Goal: Task Accomplishment & Management: Use online tool/utility

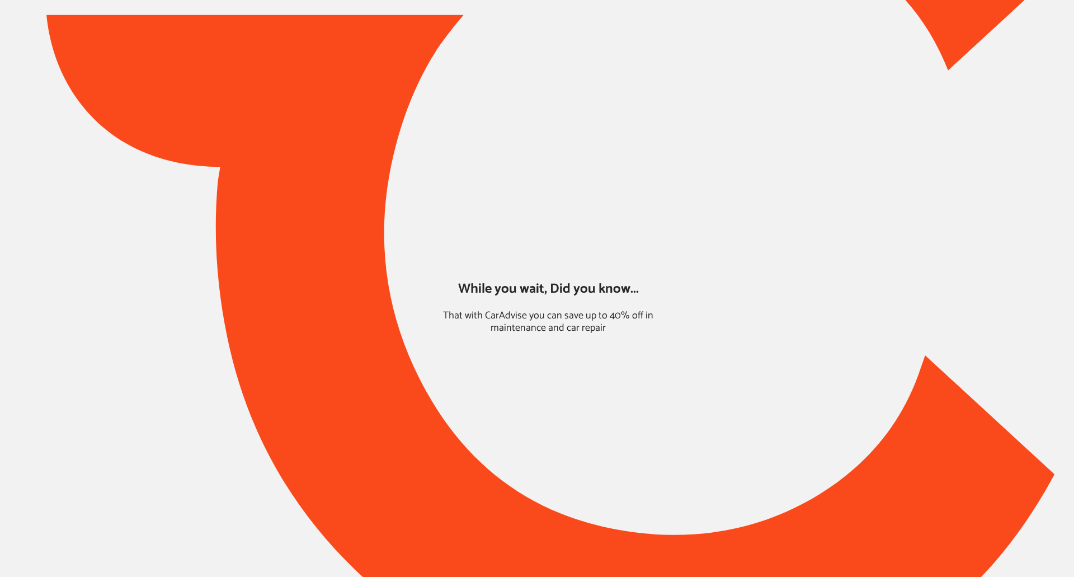
click at [785, 416] on div at bounding box center [537, 231] width 1074 height 930
type input "*******"
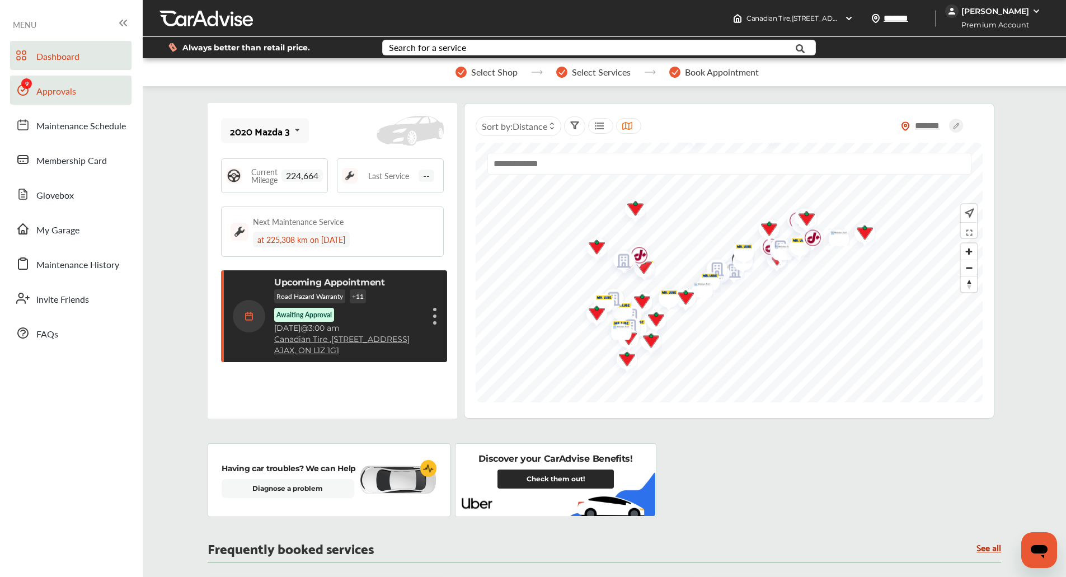
click at [108, 96] on link "Approvals" at bounding box center [70, 90] width 121 height 29
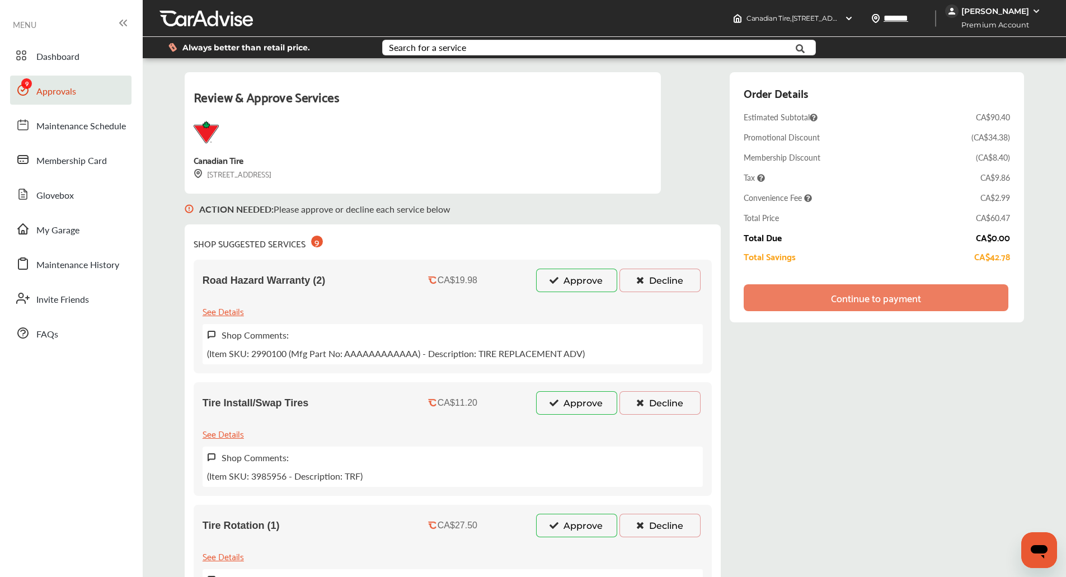
scroll to position [3, 0]
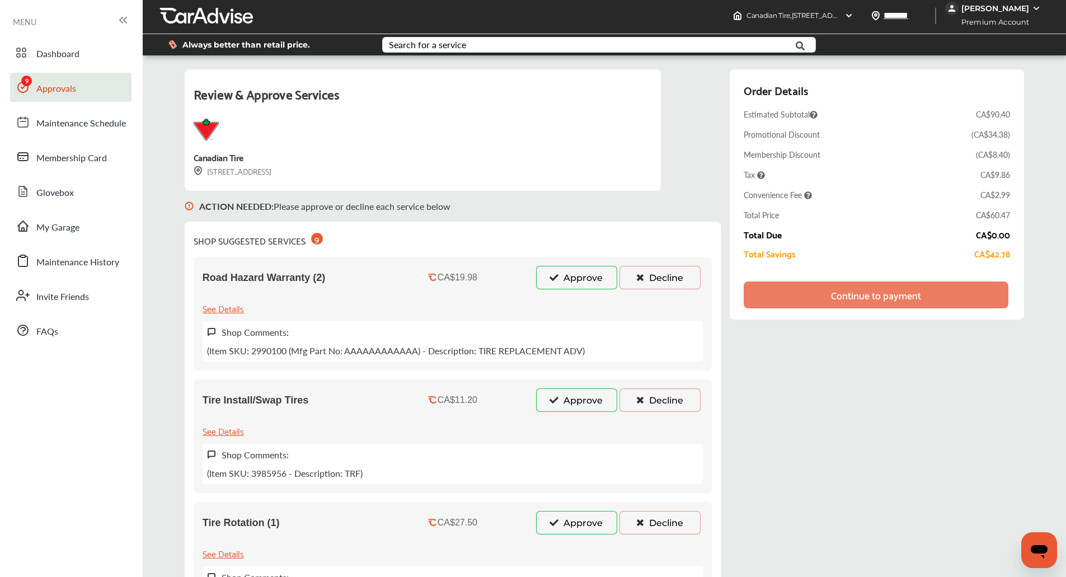
click at [652, 271] on button "Decline" at bounding box center [659, 277] width 81 height 23
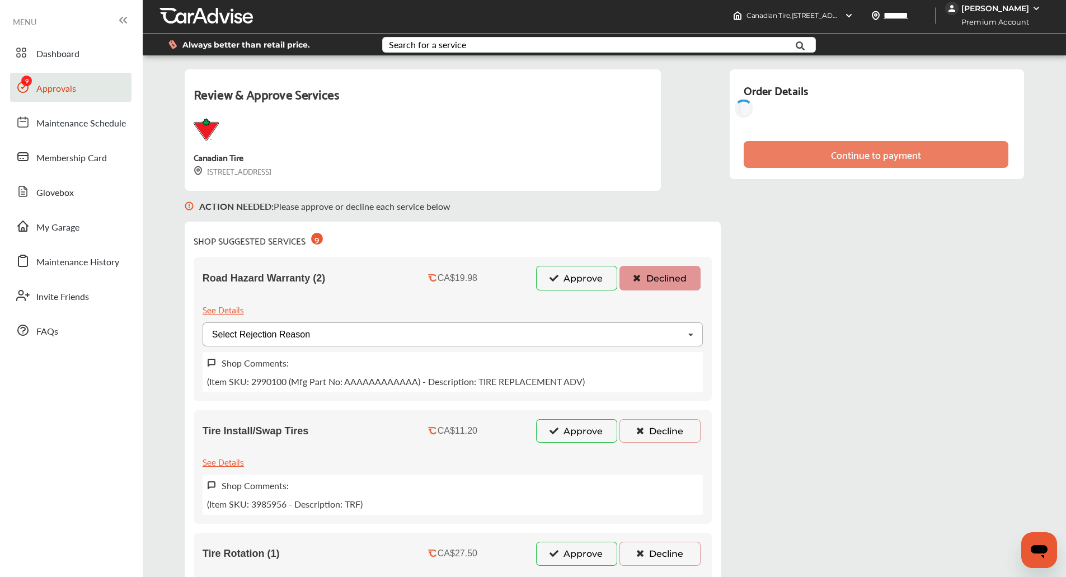
scroll to position [163, 0]
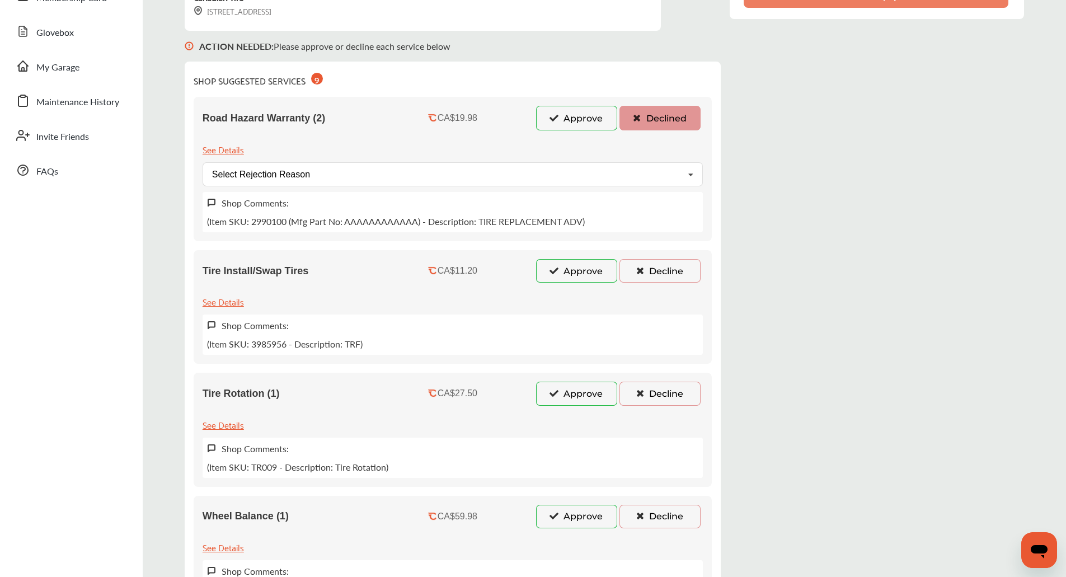
click at [646, 268] on button "Decline" at bounding box center [659, 270] width 81 height 23
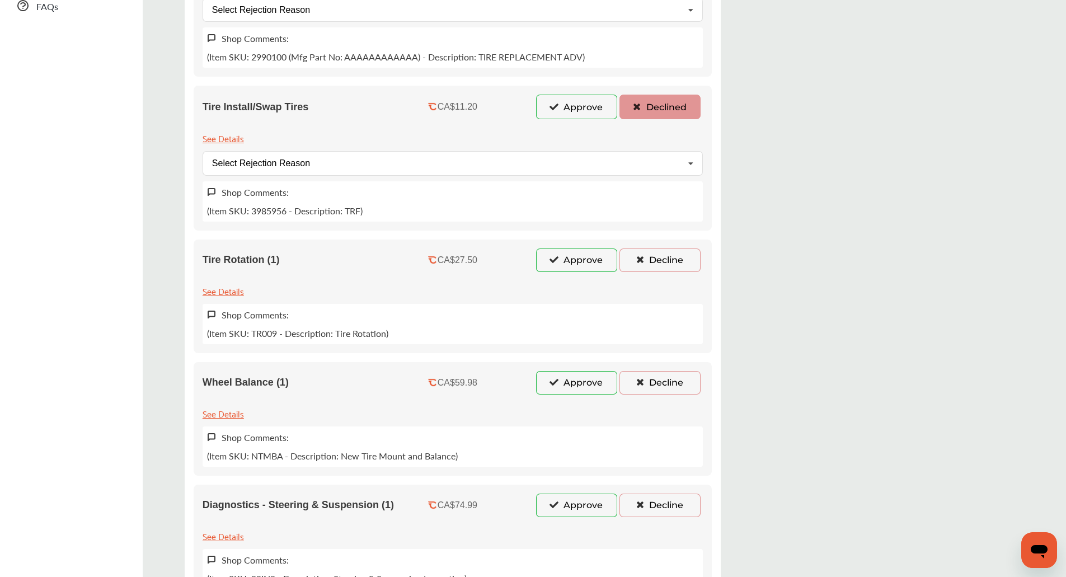
scroll to position [328, 0]
click at [651, 266] on button "Decline" at bounding box center [659, 259] width 81 height 23
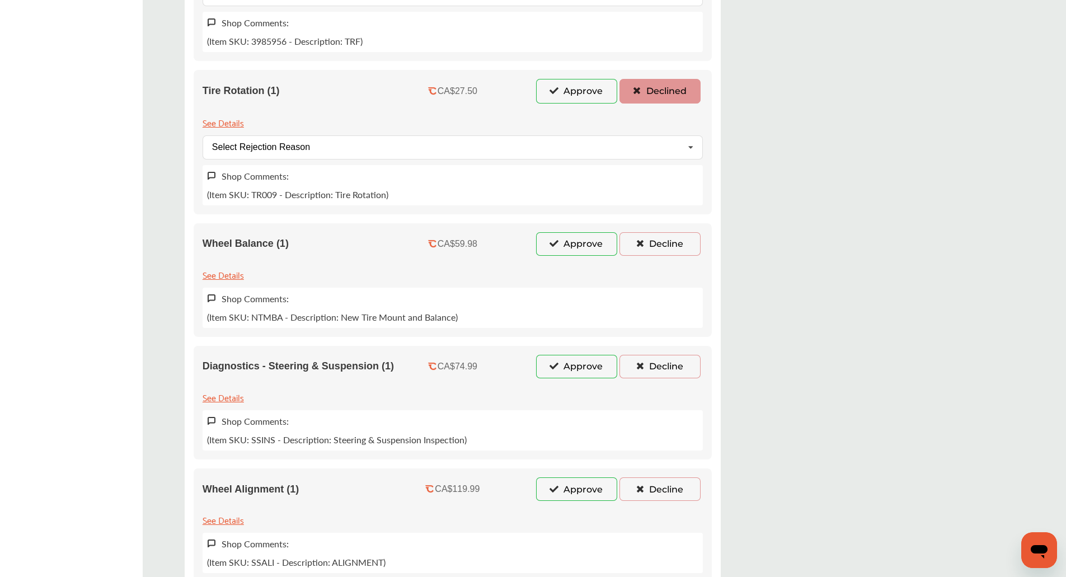
scroll to position [541, 0]
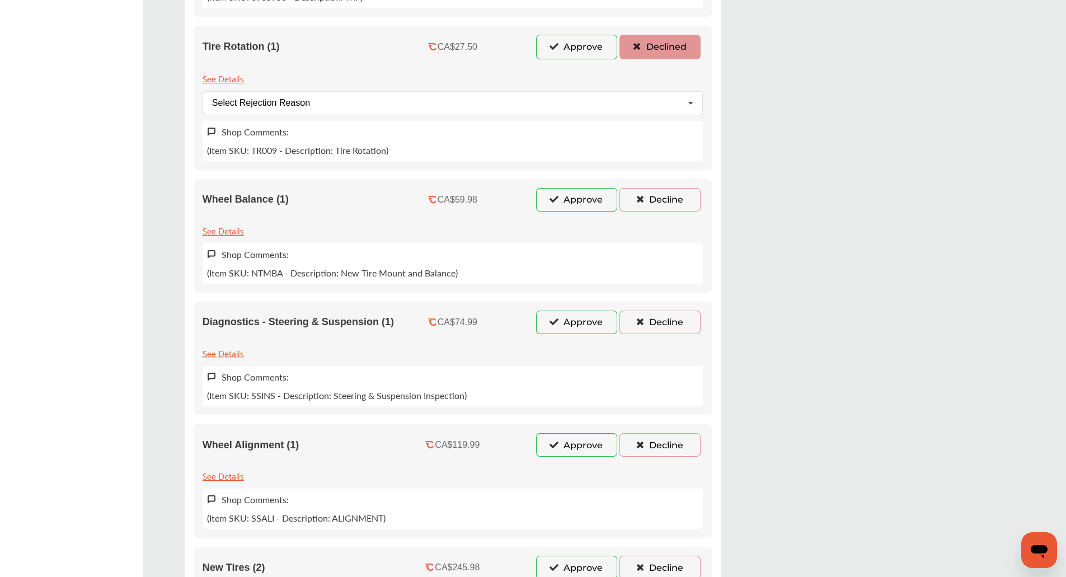
click at [652, 197] on button "Decline" at bounding box center [659, 199] width 81 height 23
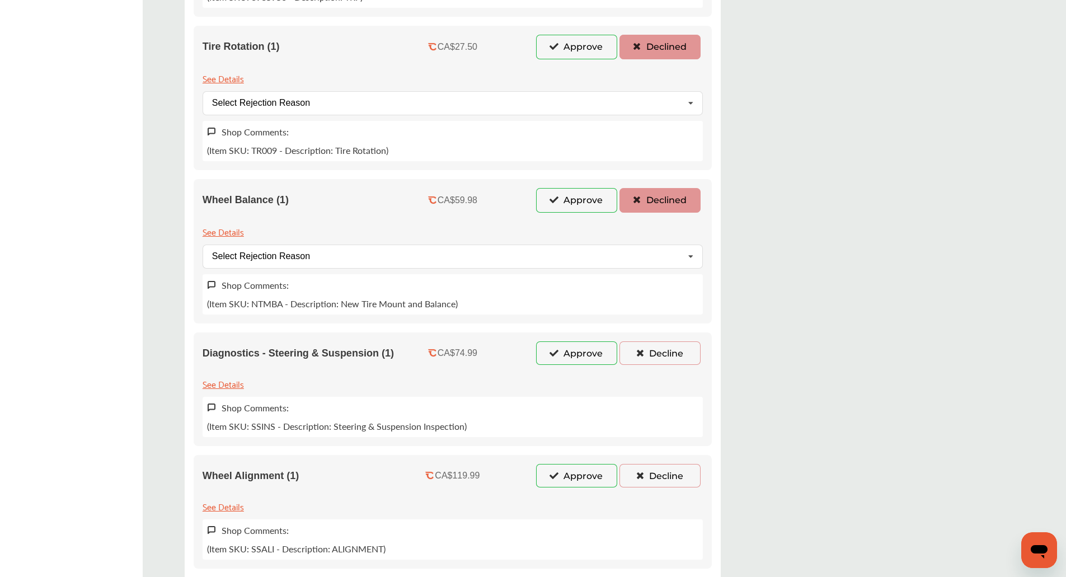
click at [658, 357] on button "Decline" at bounding box center [659, 352] width 81 height 23
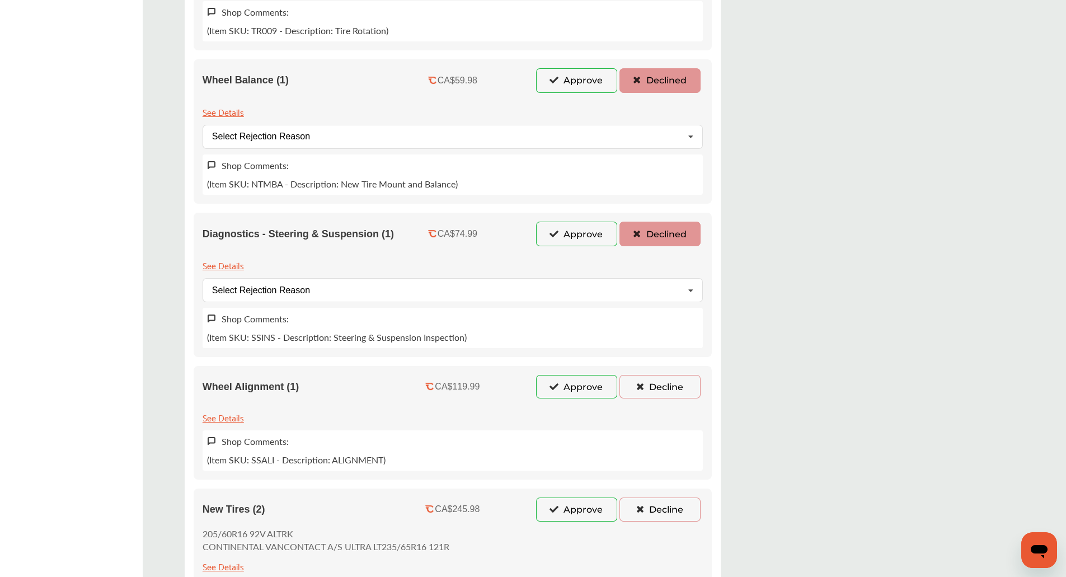
scroll to position [661, 0]
click at [656, 380] on button "Decline" at bounding box center [659, 385] width 81 height 23
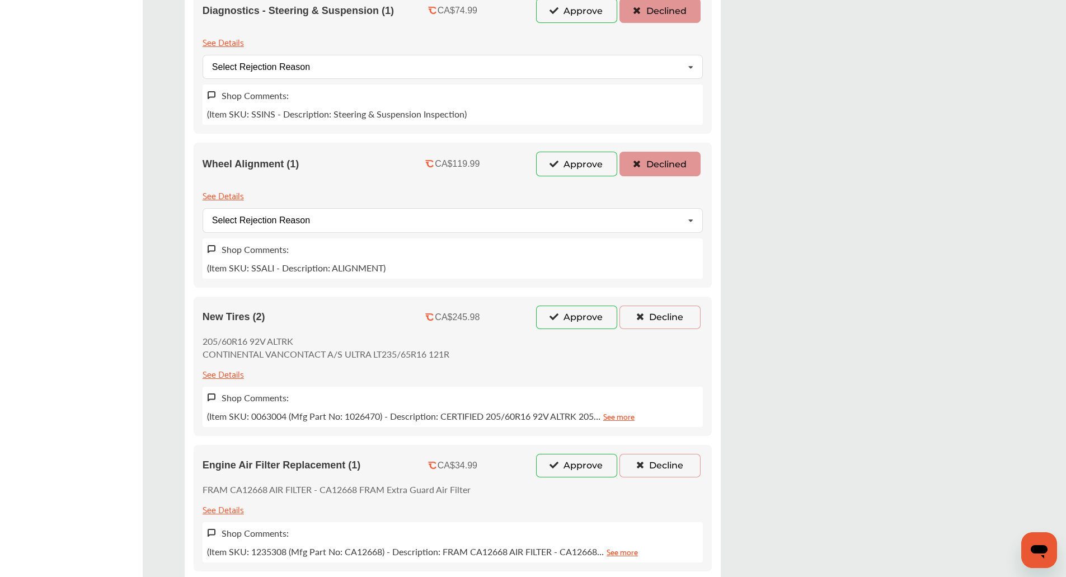
scroll to position [884, 0]
click at [637, 317] on icon at bounding box center [639, 316] width 11 height 8
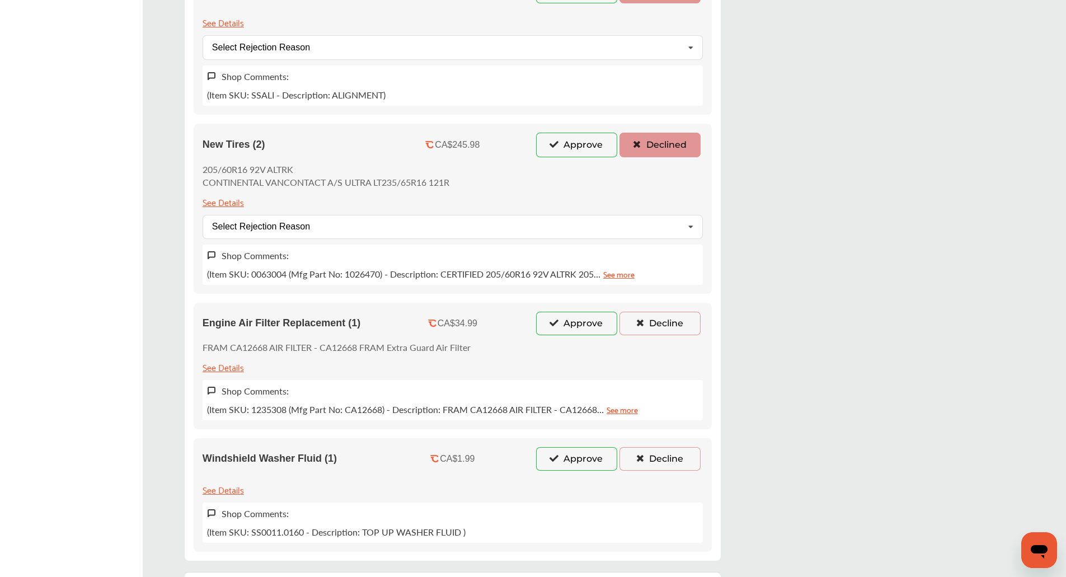
scroll to position [1057, 0]
click at [642, 327] on button "Decline" at bounding box center [659, 322] width 81 height 23
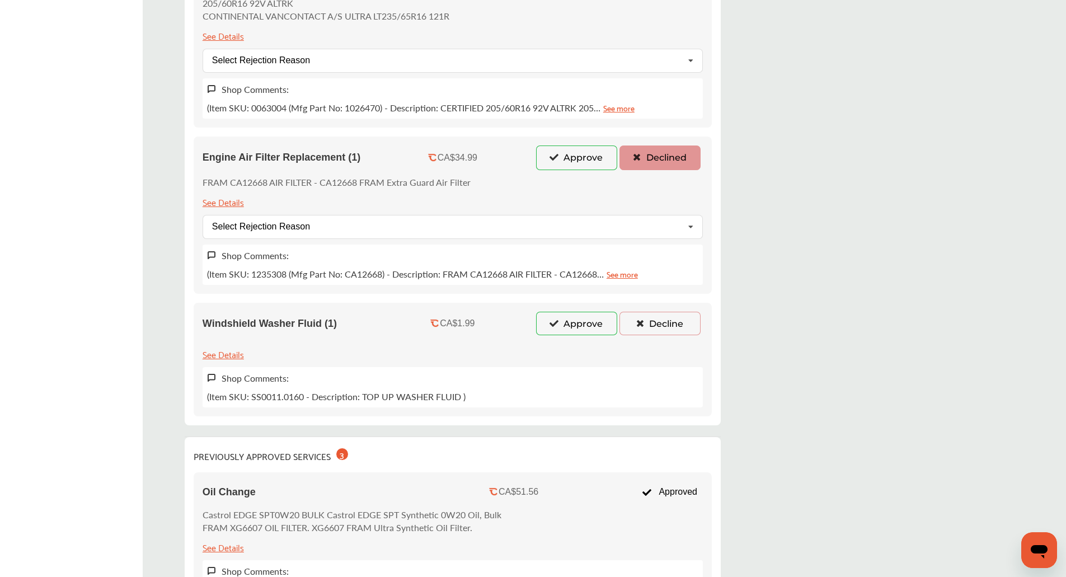
click at [643, 322] on icon at bounding box center [639, 323] width 11 height 8
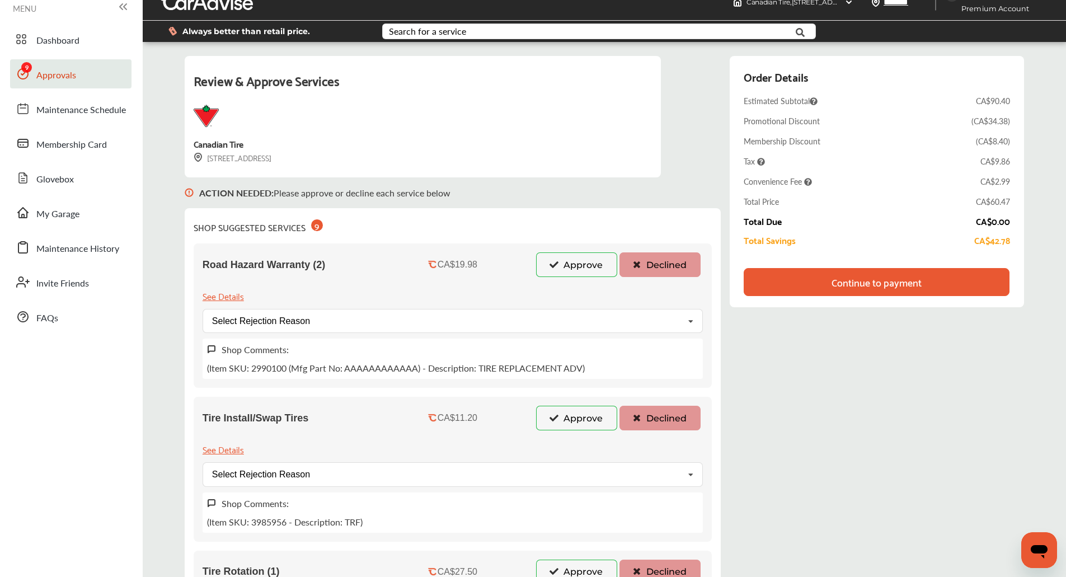
scroll to position [0, 0]
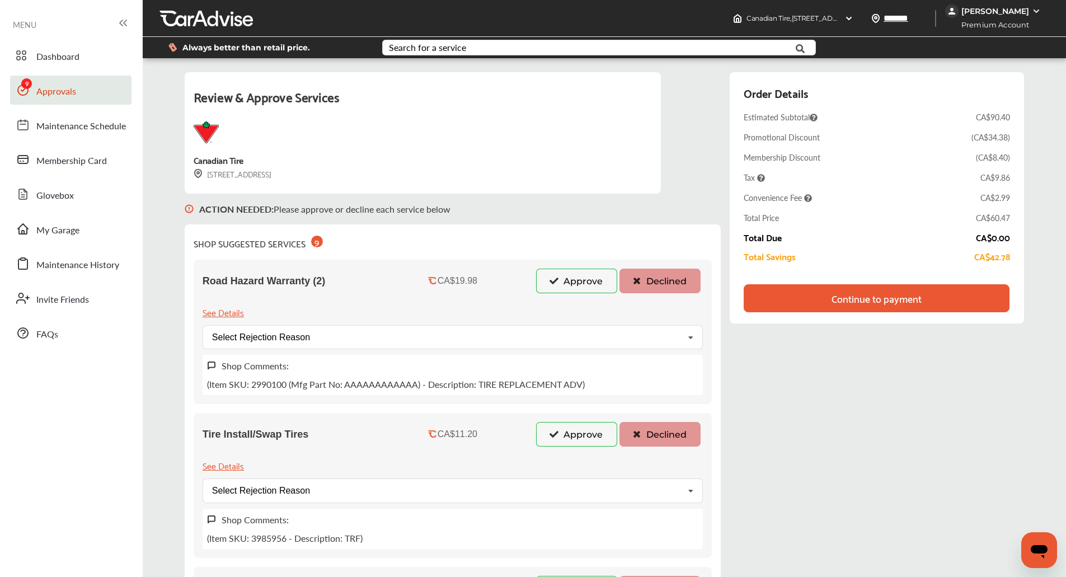
click at [867, 298] on div "Continue to payment" at bounding box center [876, 298] width 90 height 11
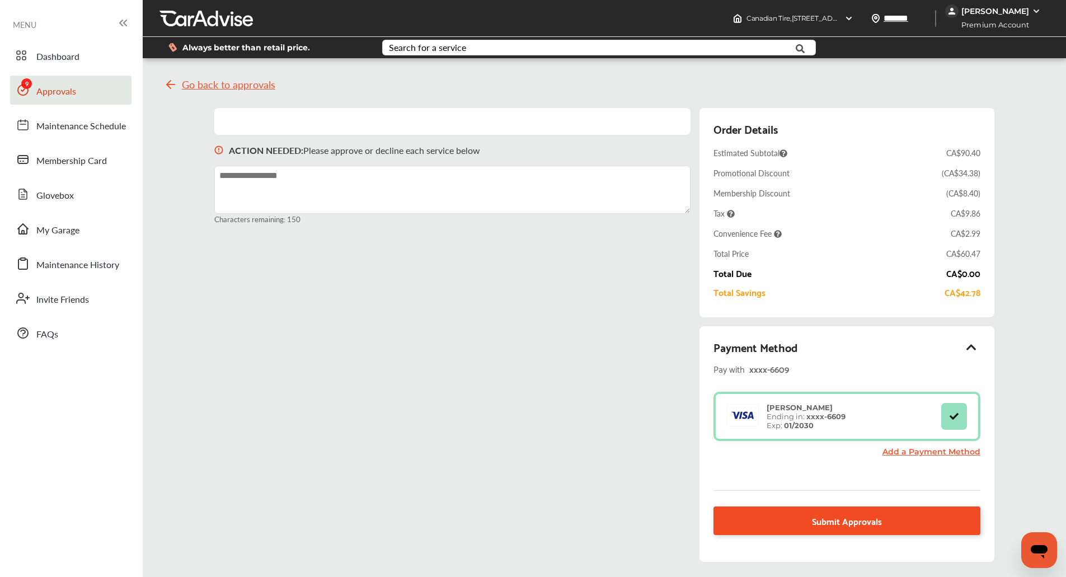
click at [750, 522] on link "Submit Approvals" at bounding box center [846, 520] width 266 height 29
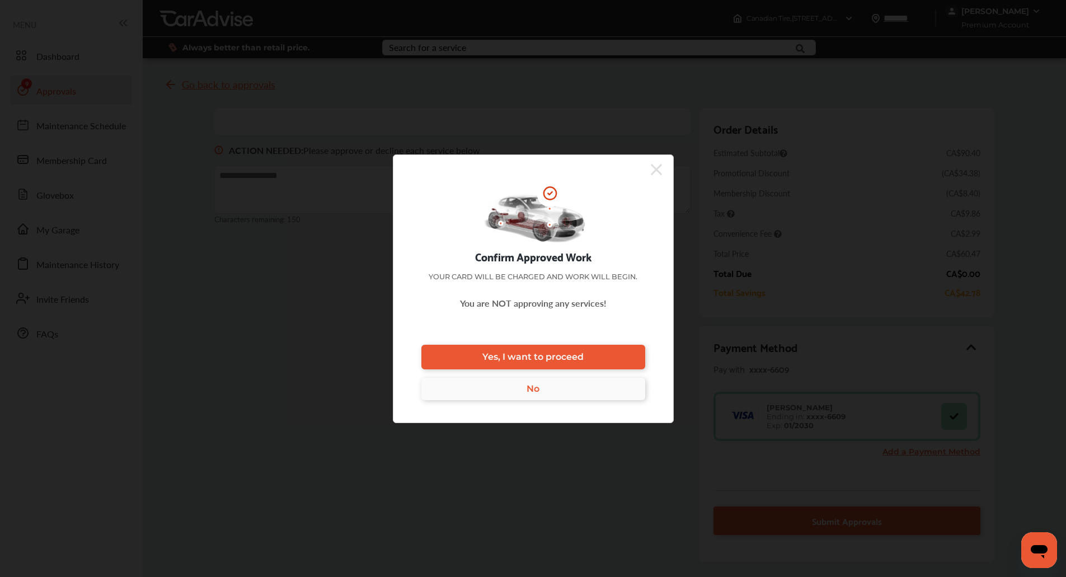
click at [569, 389] on link "No" at bounding box center [533, 389] width 224 height 22
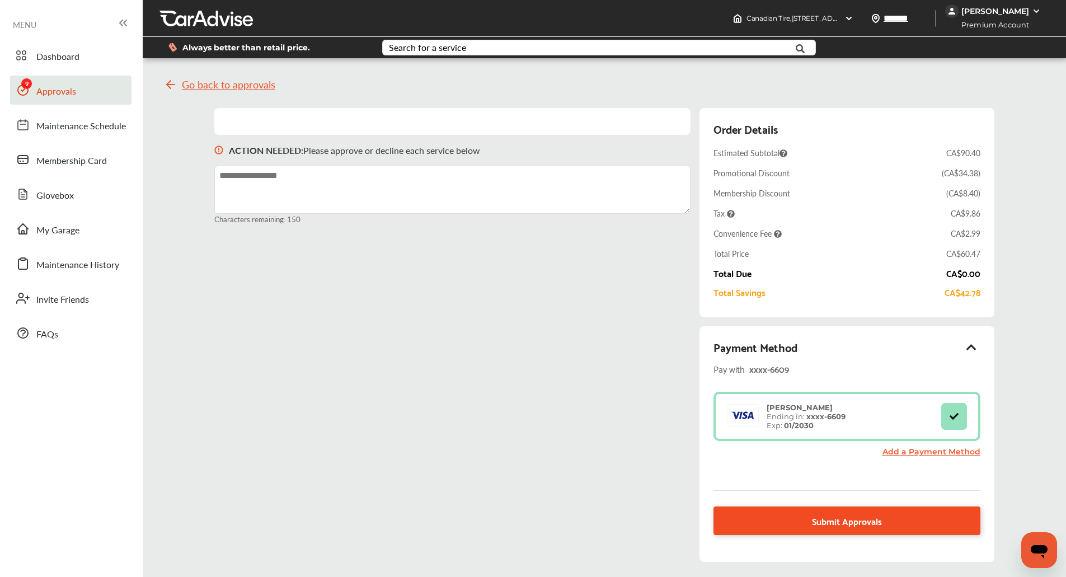
click at [757, 515] on link "Submit Approvals" at bounding box center [846, 520] width 266 height 29
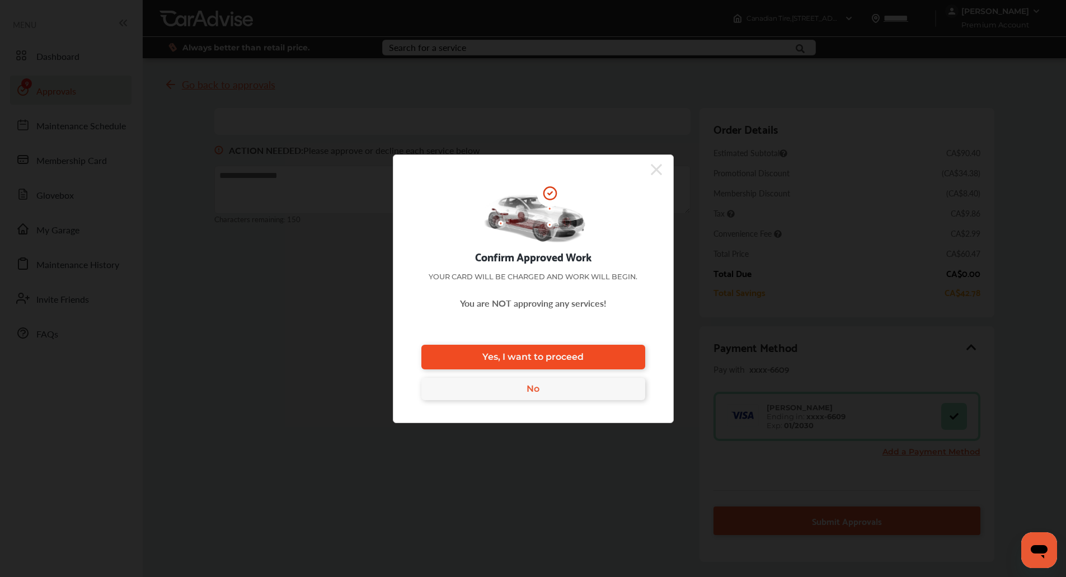
click at [562, 351] on link "Yes, I want to proceed" at bounding box center [533, 357] width 224 height 25
